Goal: Information Seeking & Learning: Learn about a topic

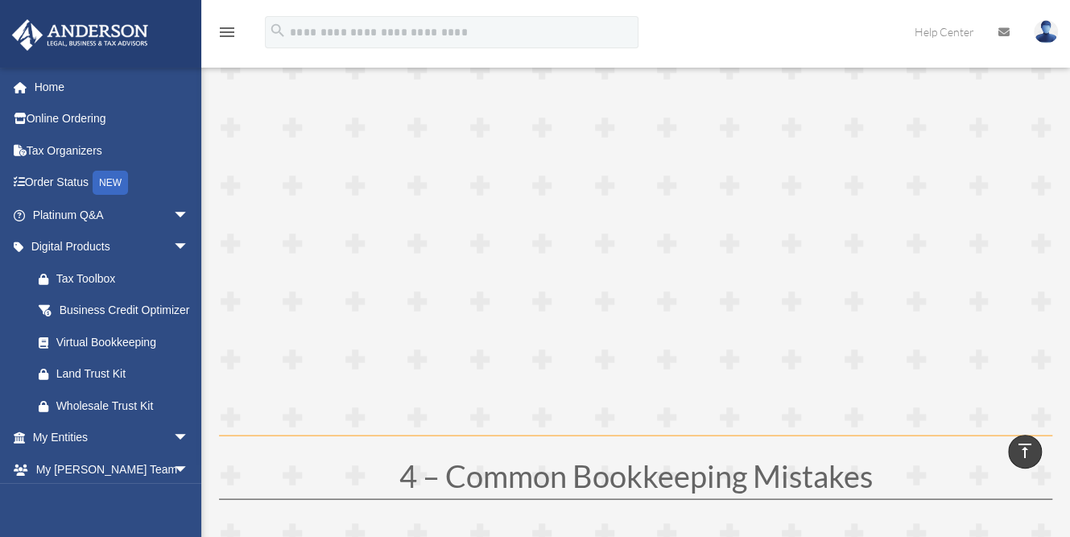
scroll to position [1471, 0]
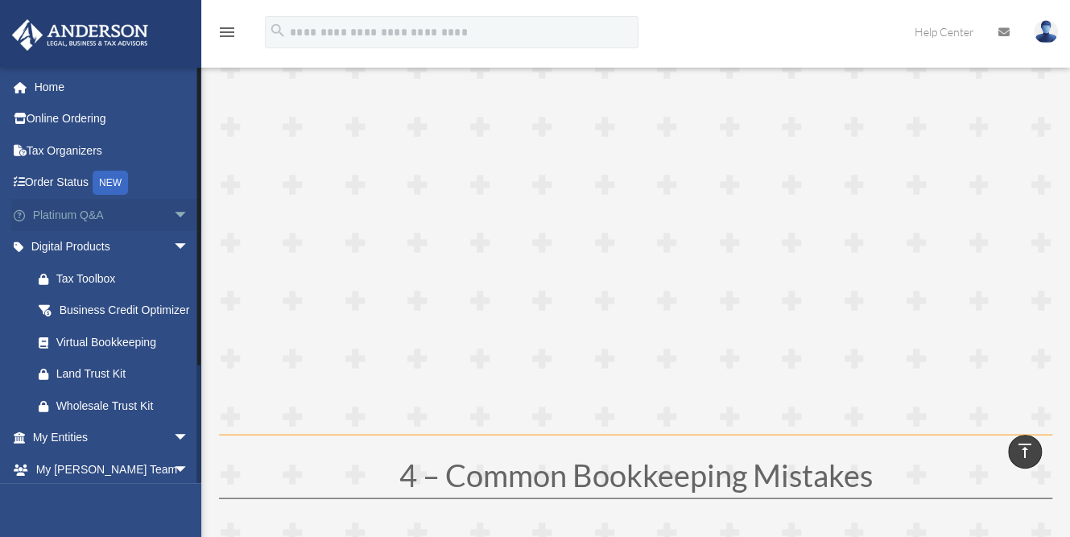
click at [143, 209] on link "Platinum Q&A arrow_drop_down" at bounding box center [112, 215] width 202 height 32
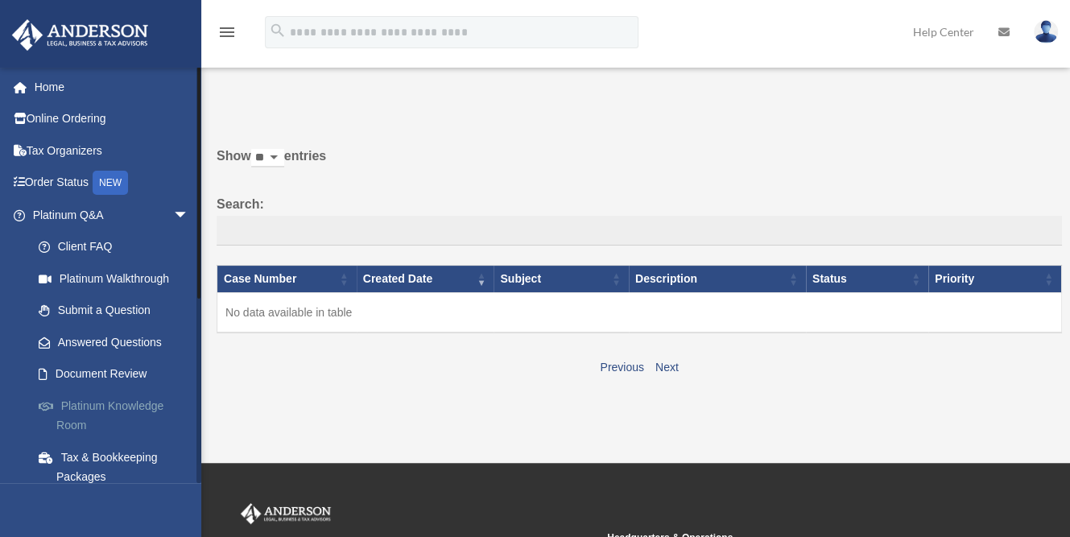
click at [119, 399] on link "Platinum Knowledge Room" at bounding box center [118, 416] width 191 height 52
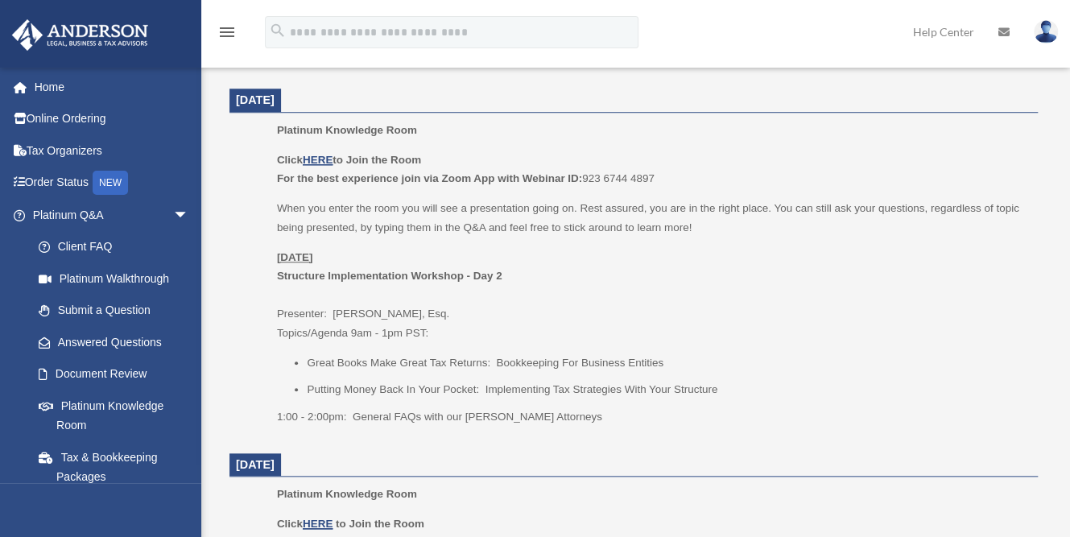
scroll to position [651, 0]
click at [324, 160] on u "HERE" at bounding box center [318, 161] width 30 height 12
